Goal: Task Accomplishment & Management: Use online tool/utility

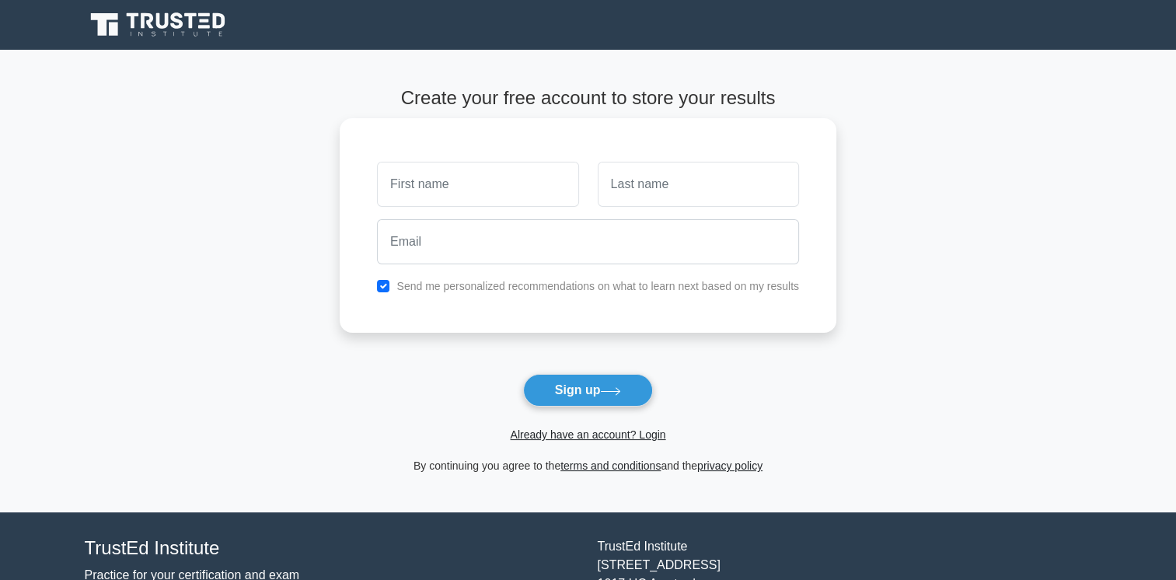
click at [434, 191] on input "text" at bounding box center [477, 184] width 201 height 45
type input "Ifeanyi"
type input "Akunna"
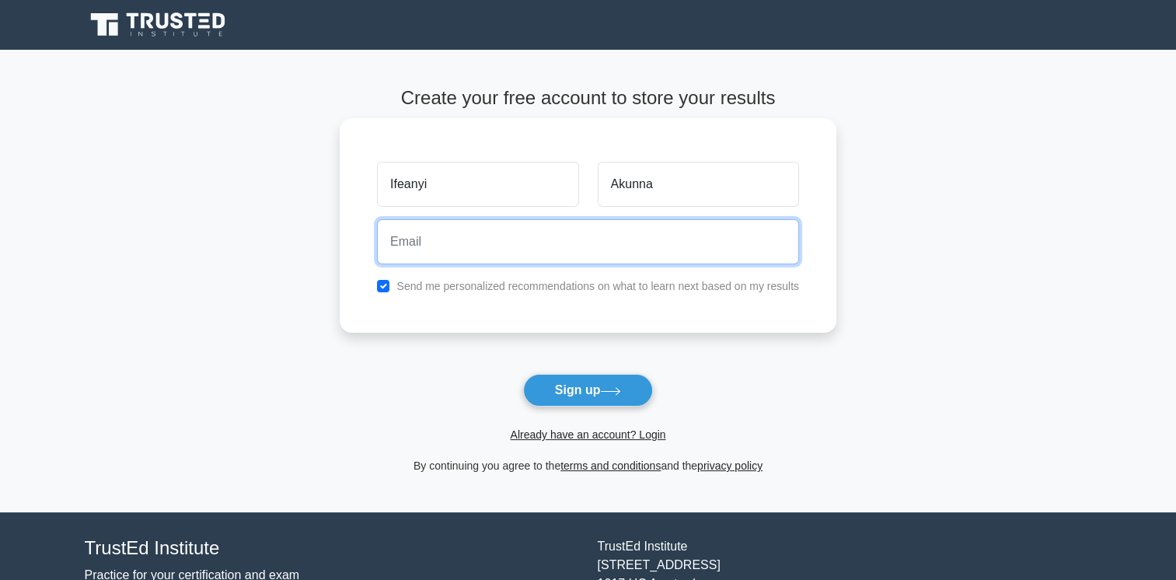
type input "ifeanyiakunna@yahoo.com"
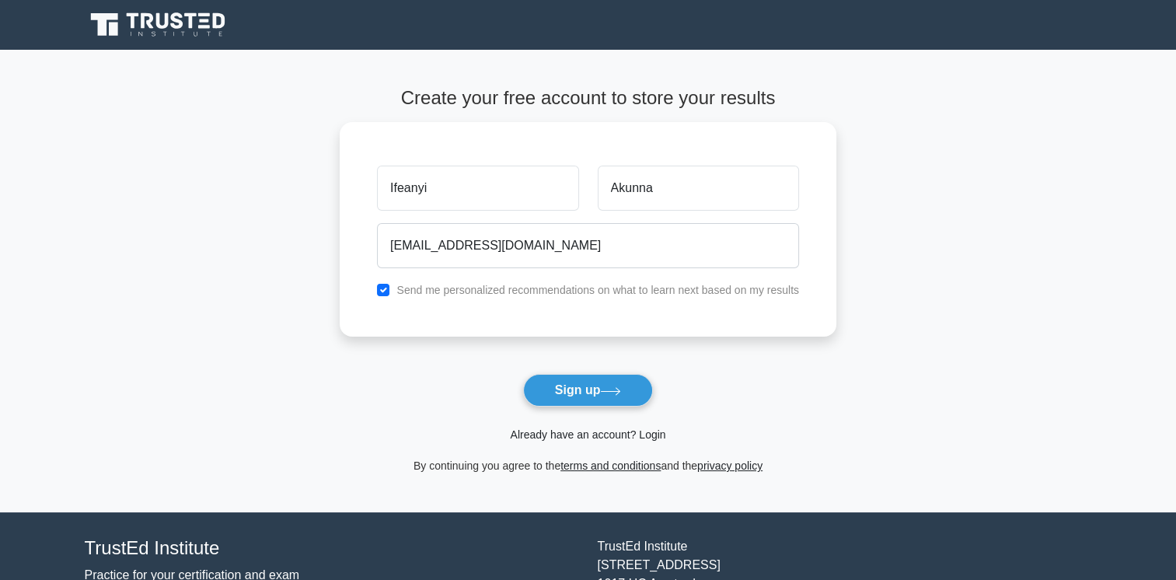
click at [643, 435] on link "Already have an account? Login" at bounding box center [588, 434] width 156 height 12
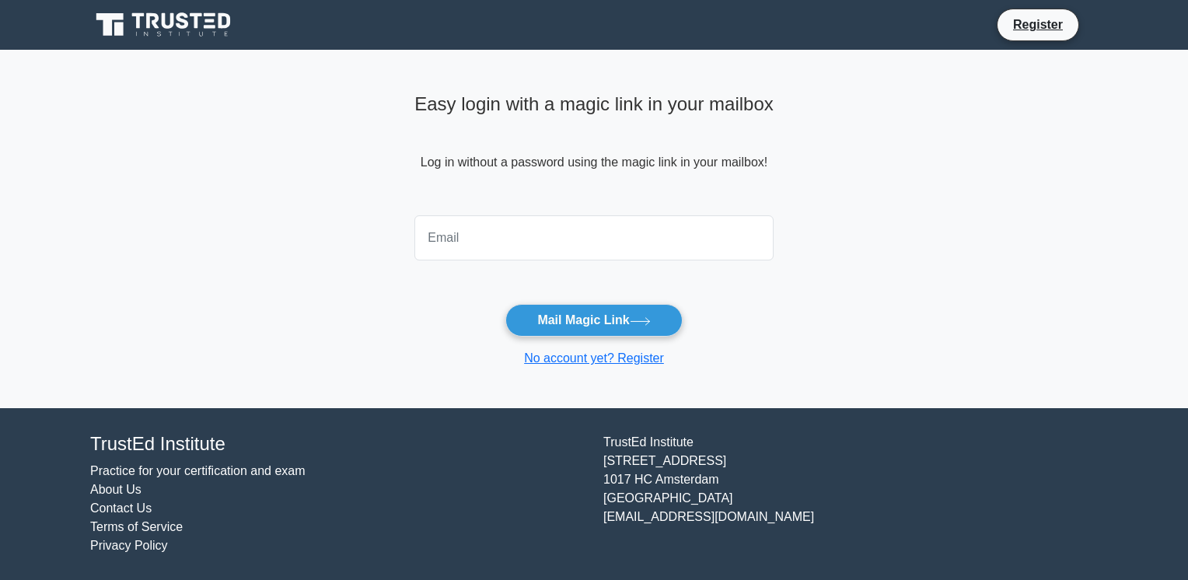
click at [550, 247] on input "email" at bounding box center [593, 237] width 359 height 45
type input "ifeanyiakunna@yahoo.com"
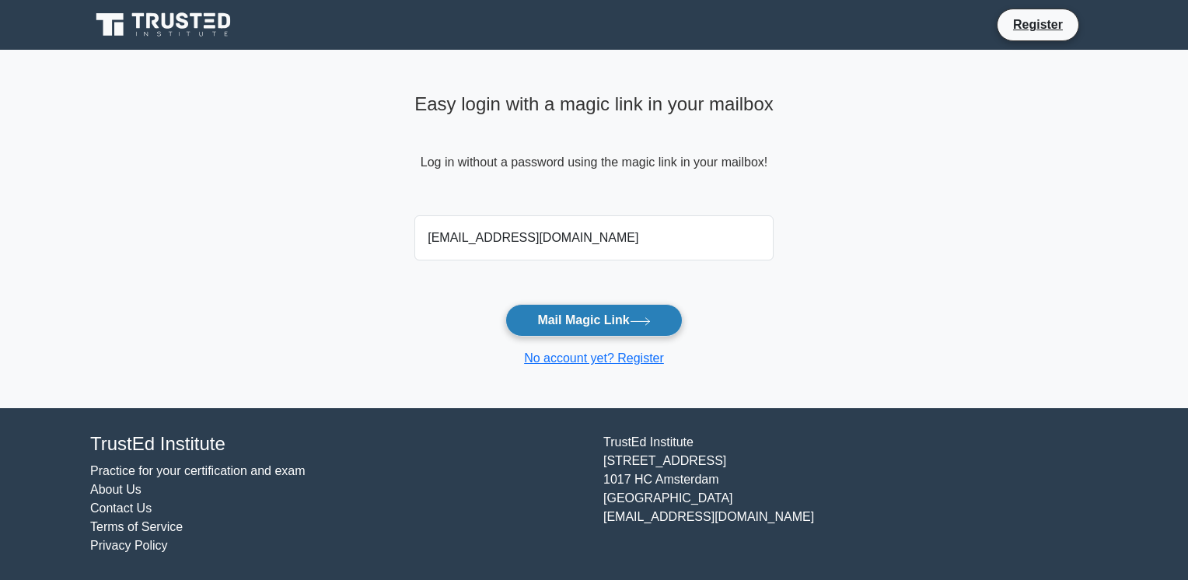
click at [569, 320] on button "Mail Magic Link" at bounding box center [593, 320] width 176 height 33
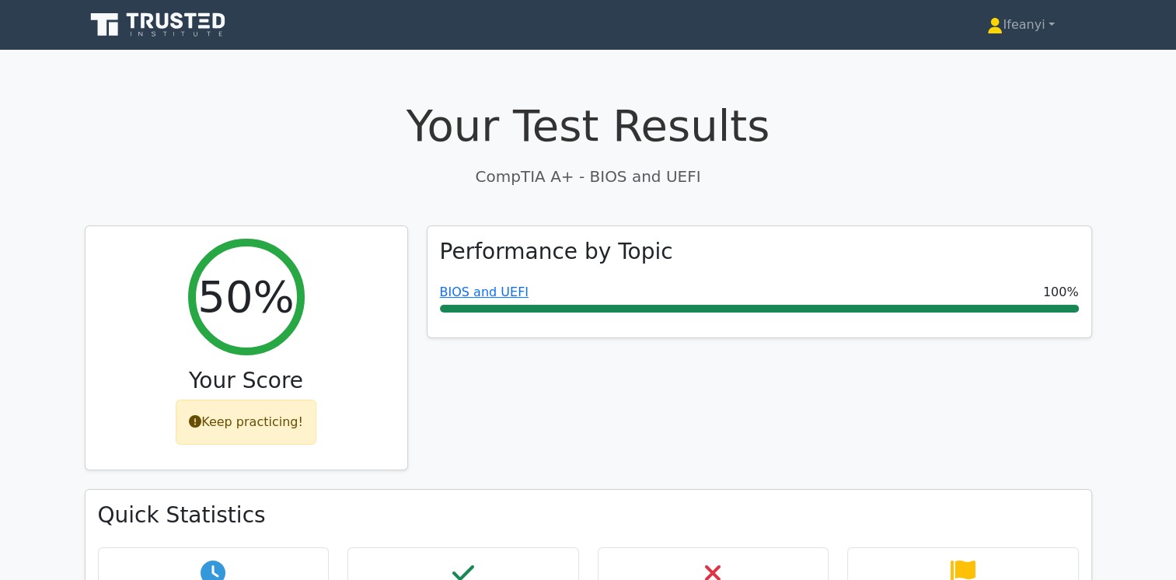
click at [189, 23] on icon at bounding box center [159, 25] width 149 height 30
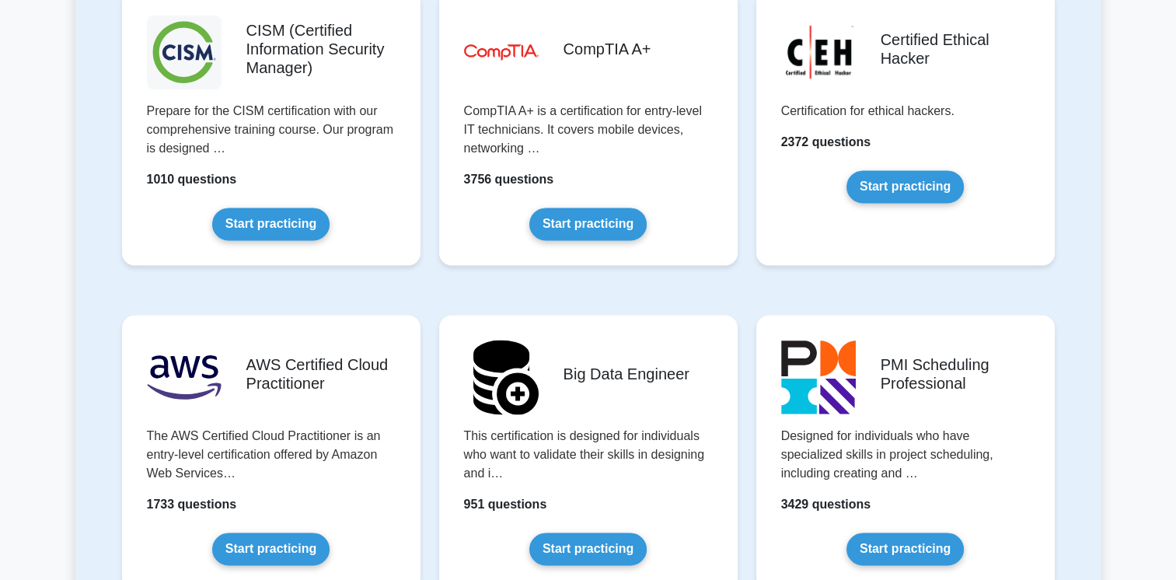
scroll to position [2333, 0]
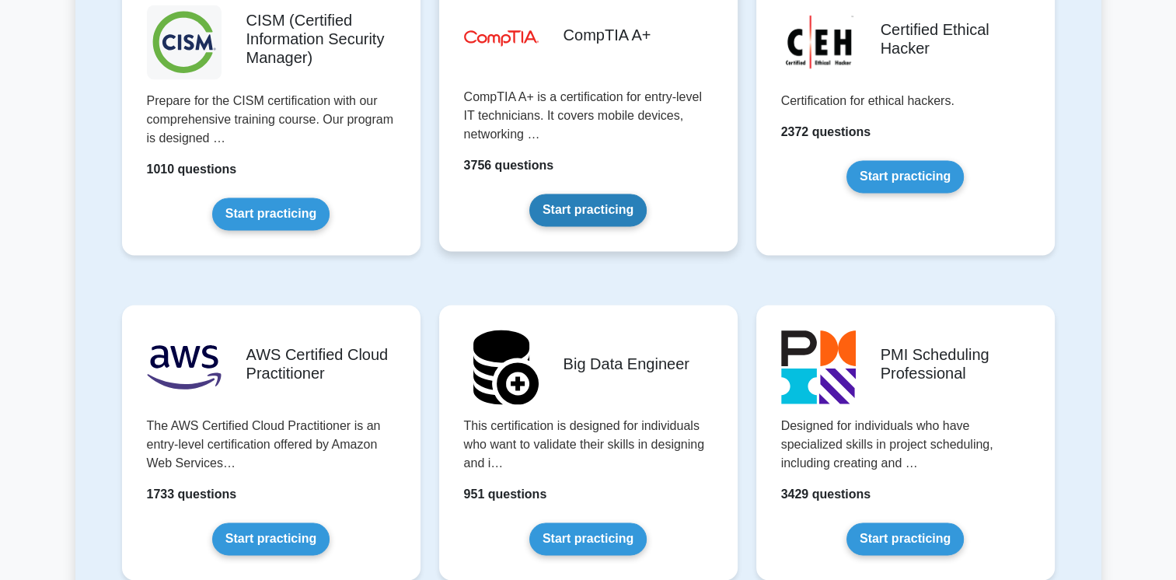
click at [545, 201] on link "Start practicing" at bounding box center [587, 210] width 117 height 33
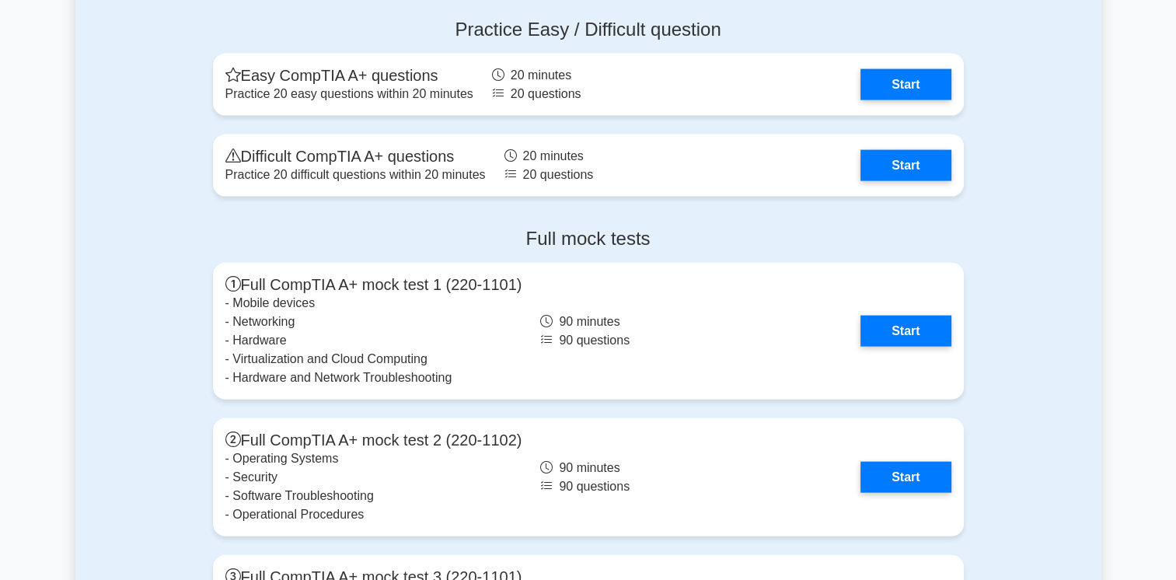
scroll to position [3473, 0]
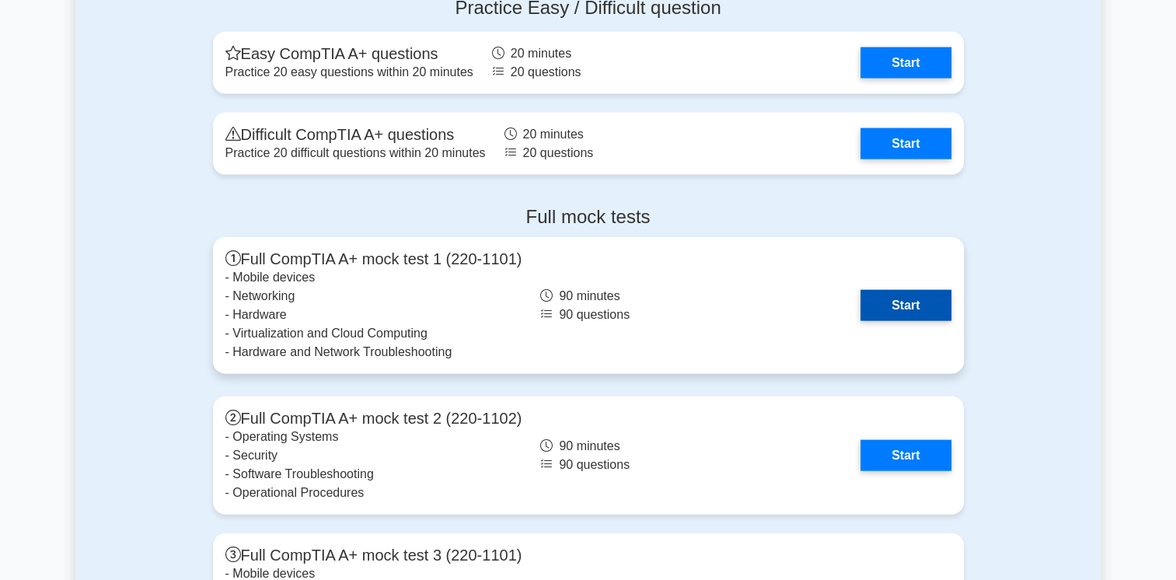
click at [861, 295] on link "Start" at bounding box center [906, 305] width 90 height 31
